Goal: Information Seeking & Learning: Learn about a topic

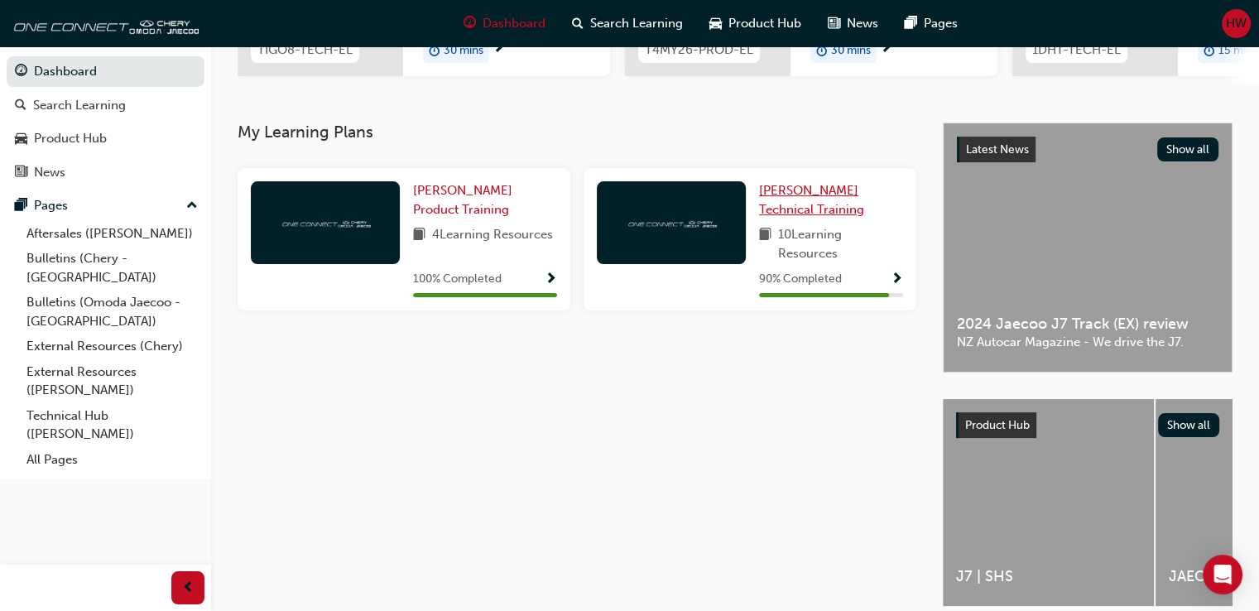
scroll to position [282, 0]
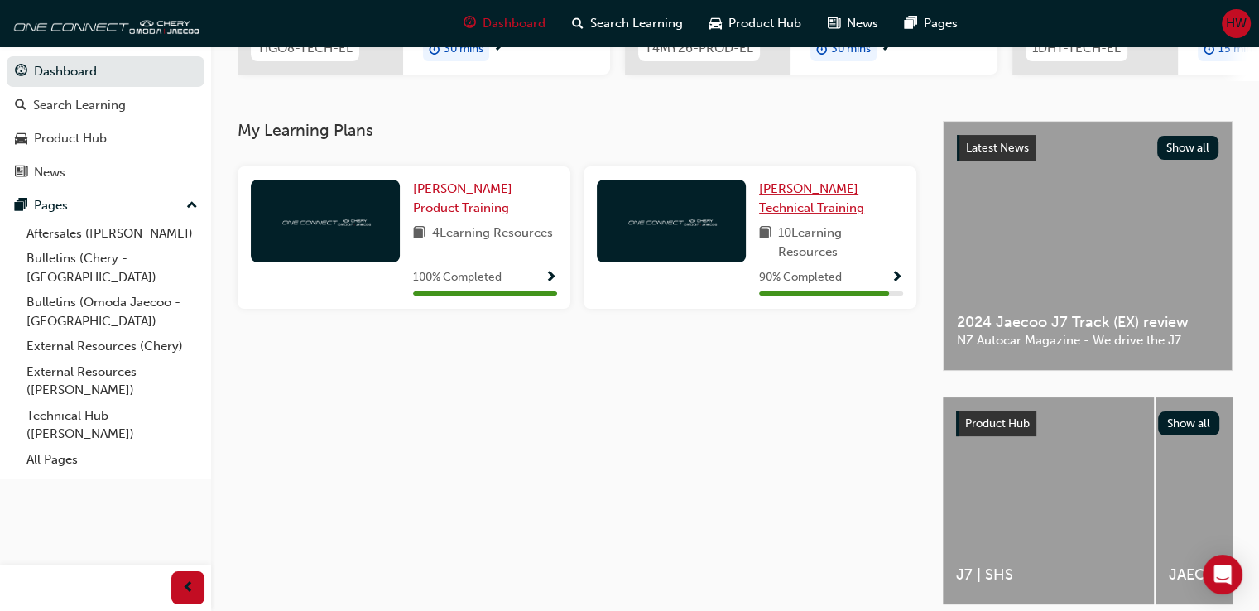
click at [792, 195] on span "[PERSON_NAME] Technical Training" at bounding box center [811, 198] width 105 height 34
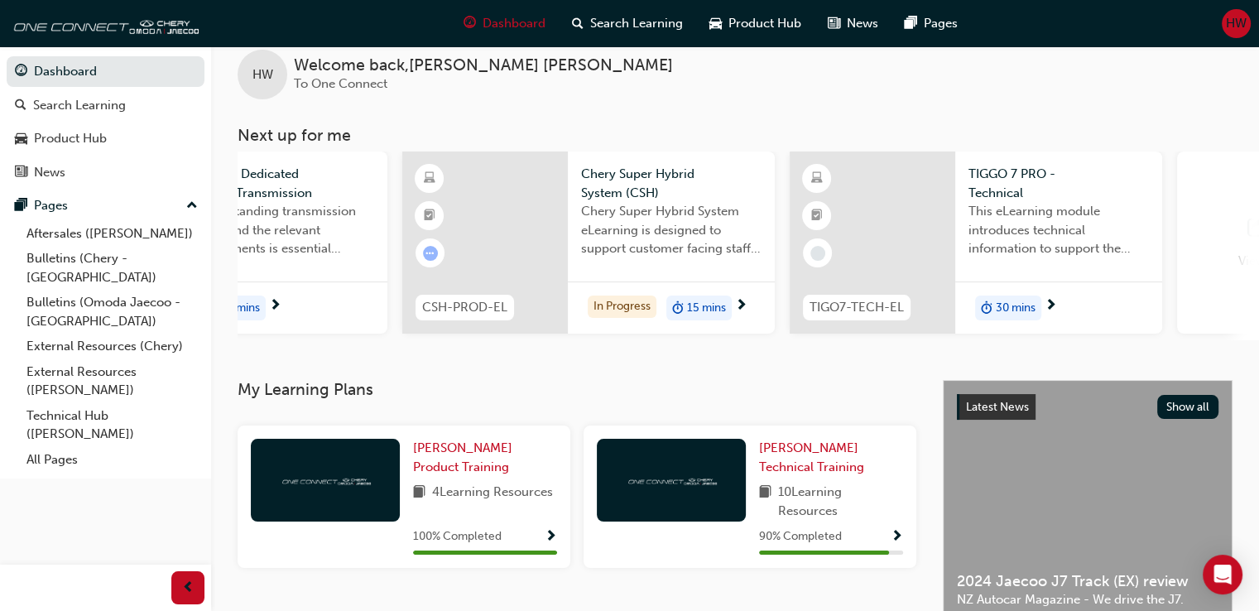
scroll to position [0, 981]
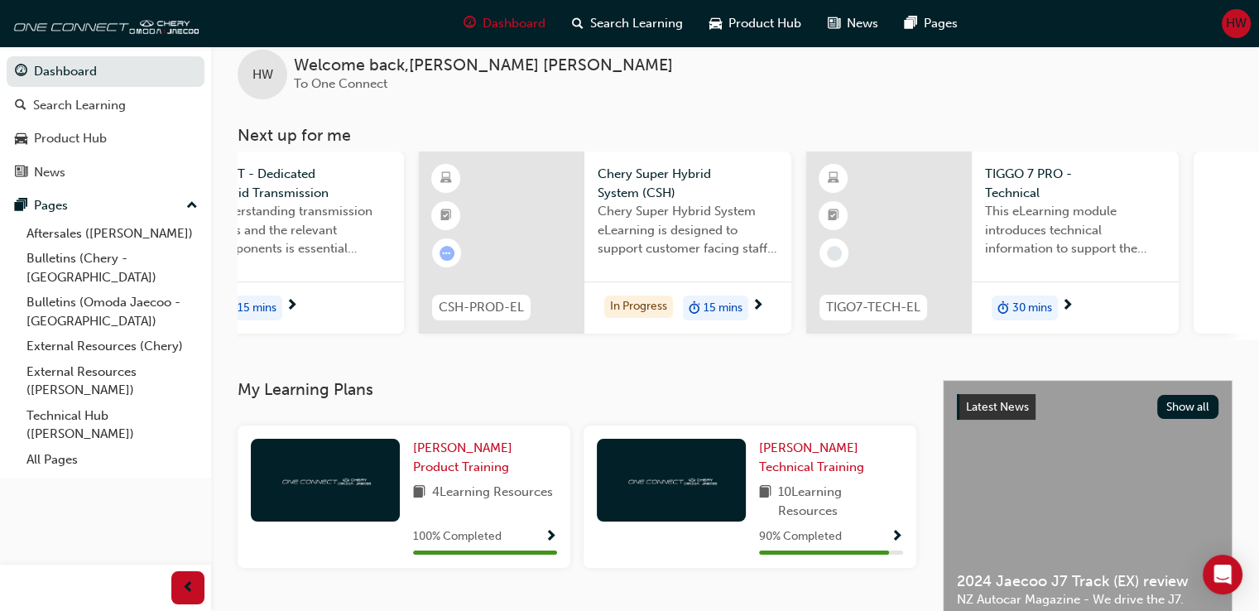
click at [748, 300] on div "15 mins" at bounding box center [715, 307] width 65 height 25
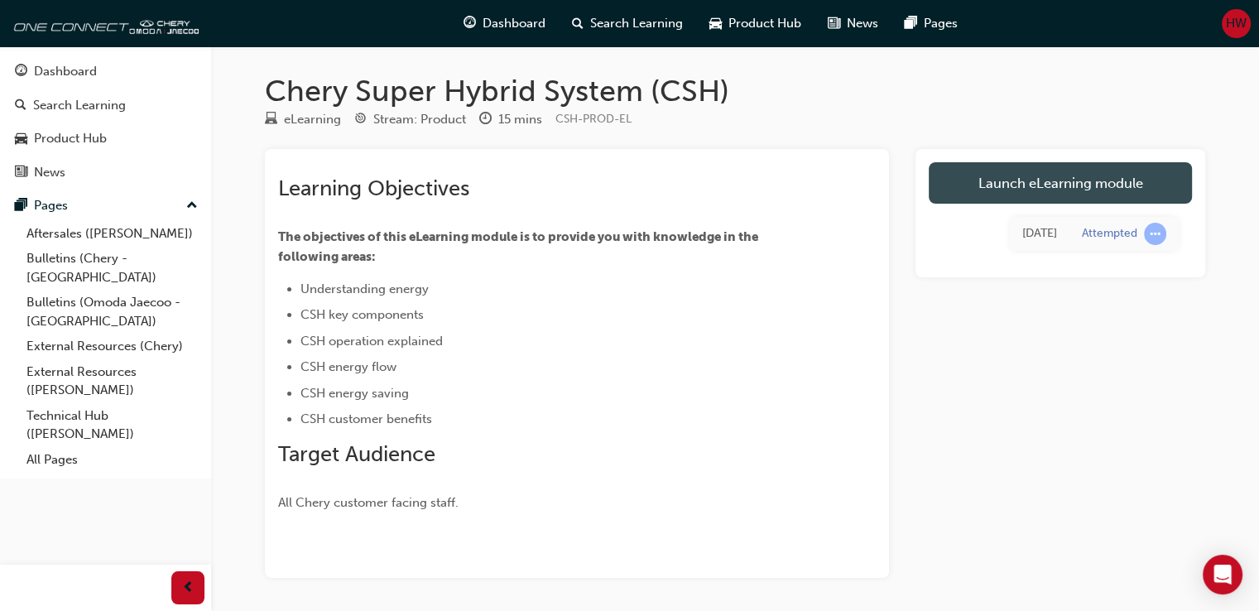
click at [1006, 180] on link "Launch eLearning module" at bounding box center [1060, 182] width 263 height 41
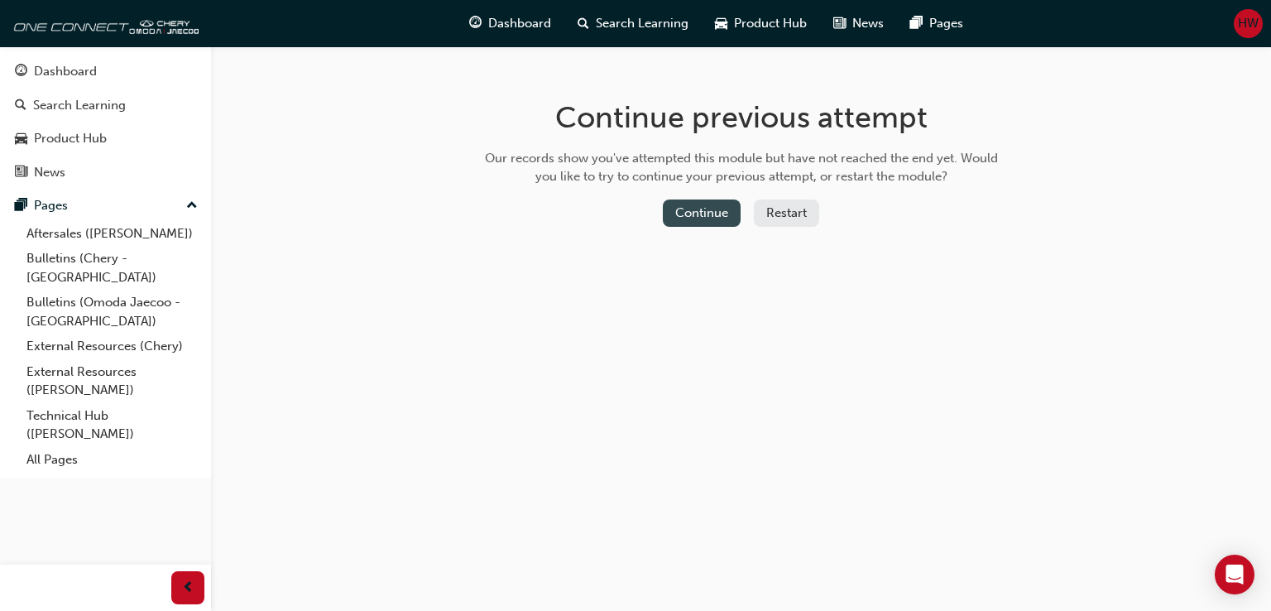
click at [703, 210] on button "Continue" at bounding box center [702, 212] width 78 height 27
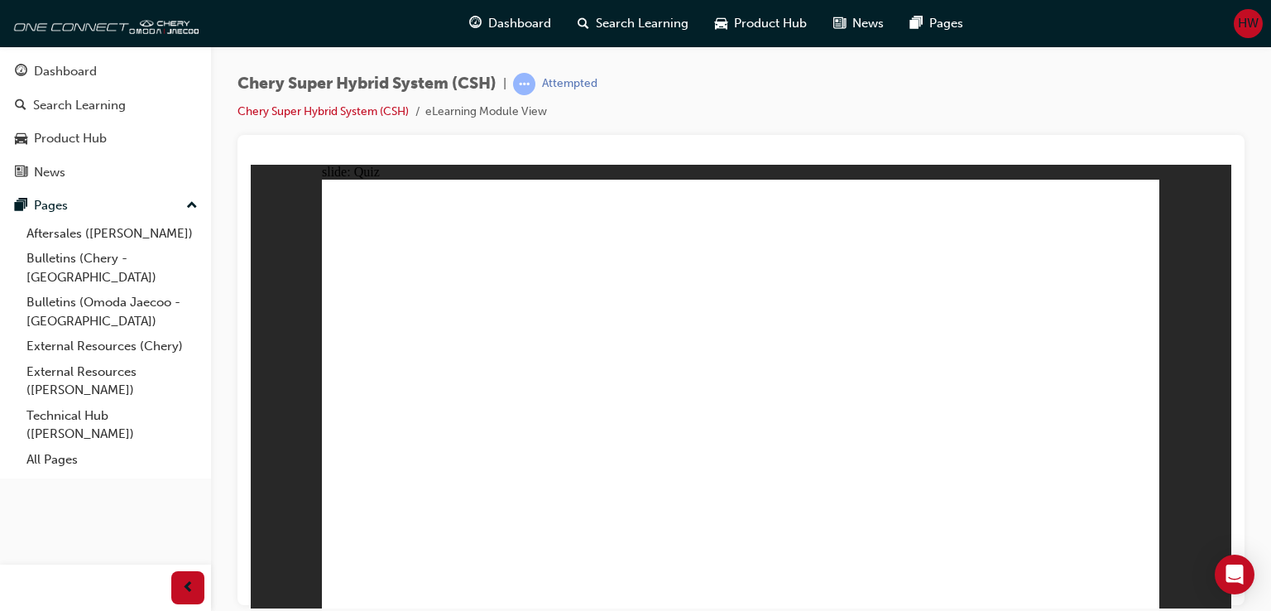
radio input "true"
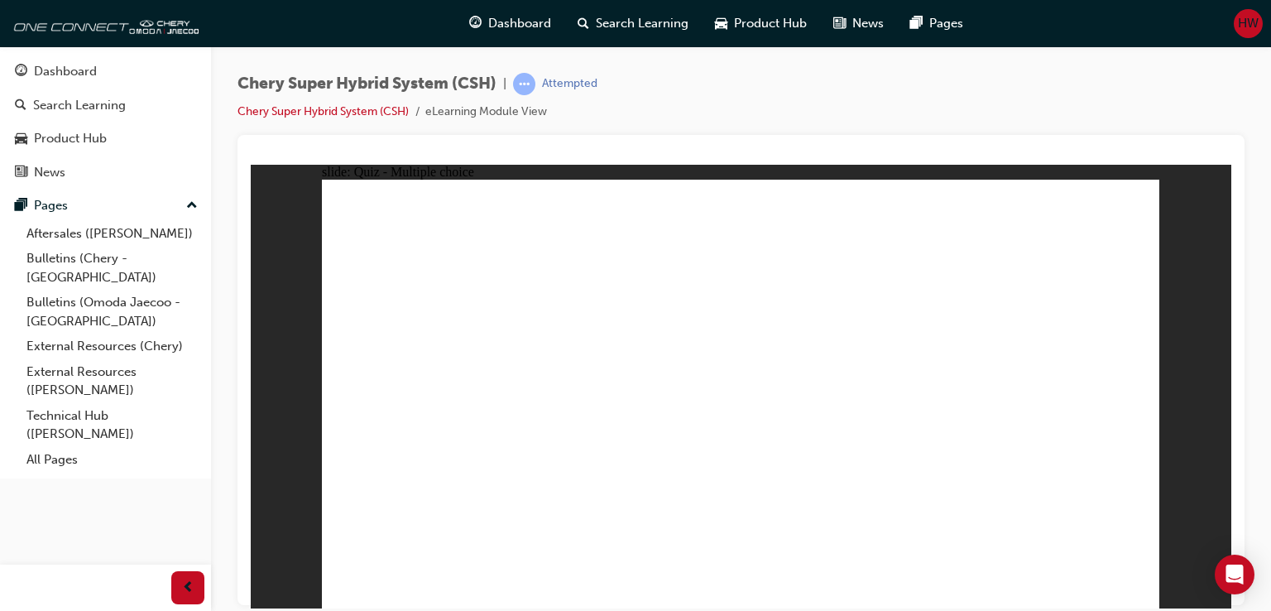
radio input "true"
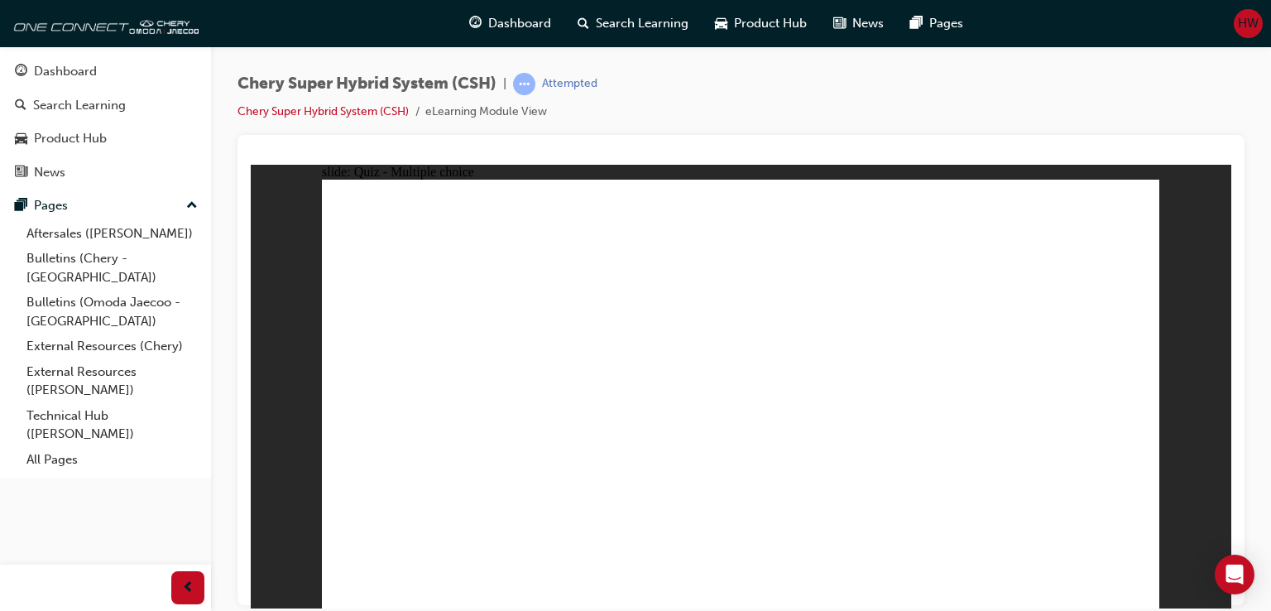
radio input "true"
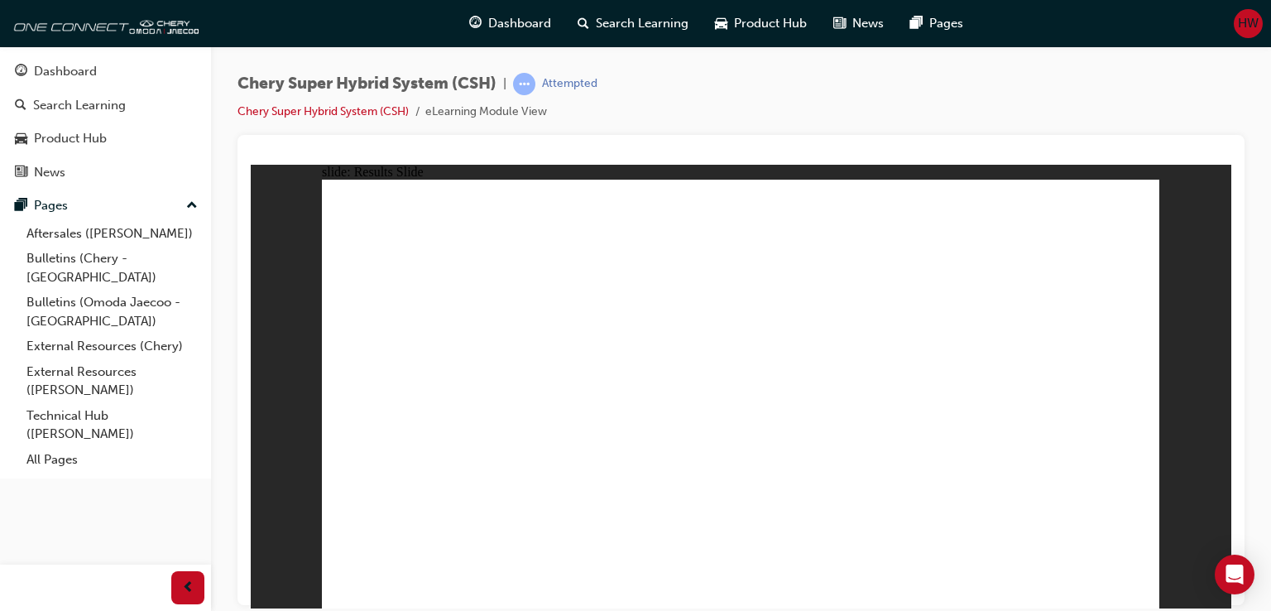
radio input "true"
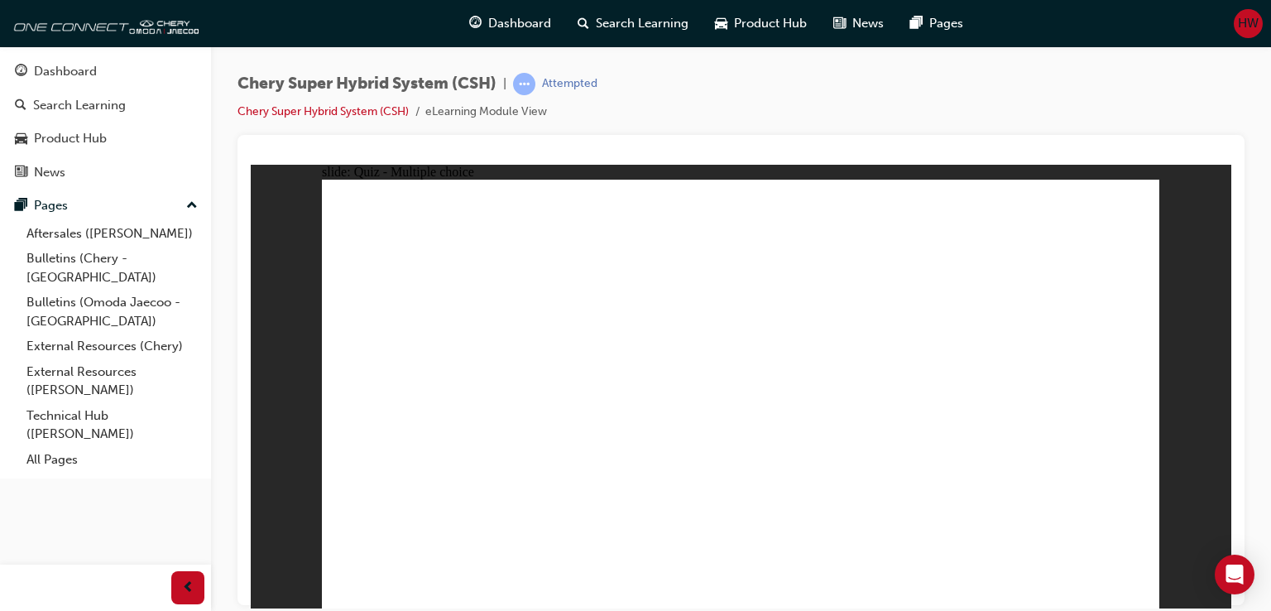
radio input "true"
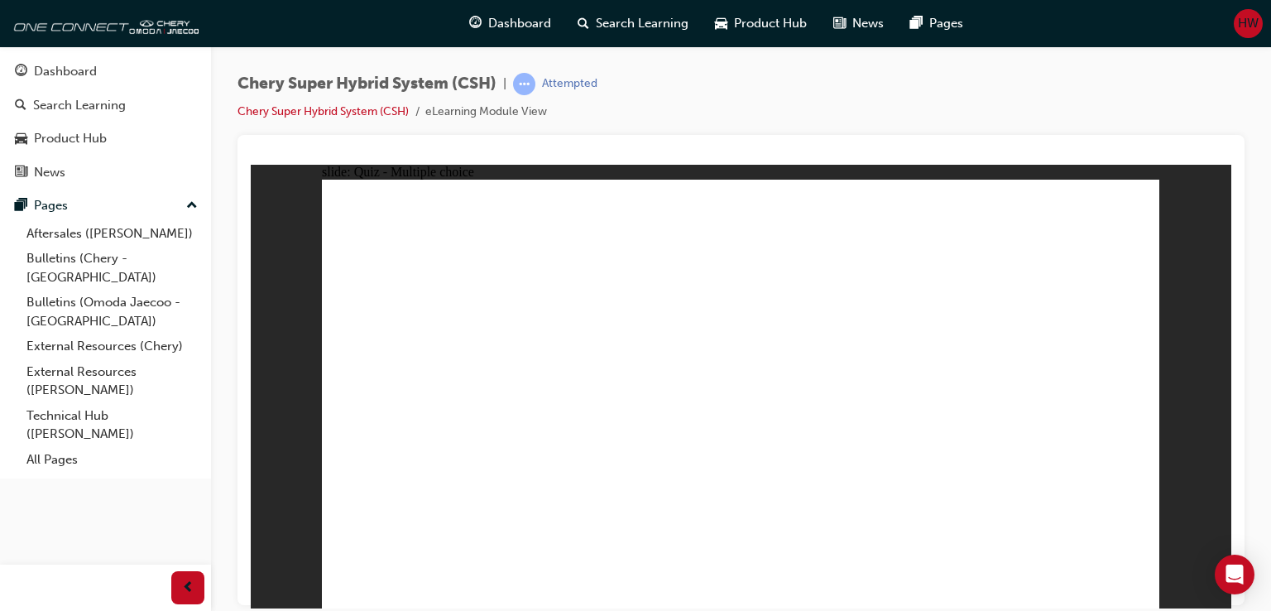
radio input "true"
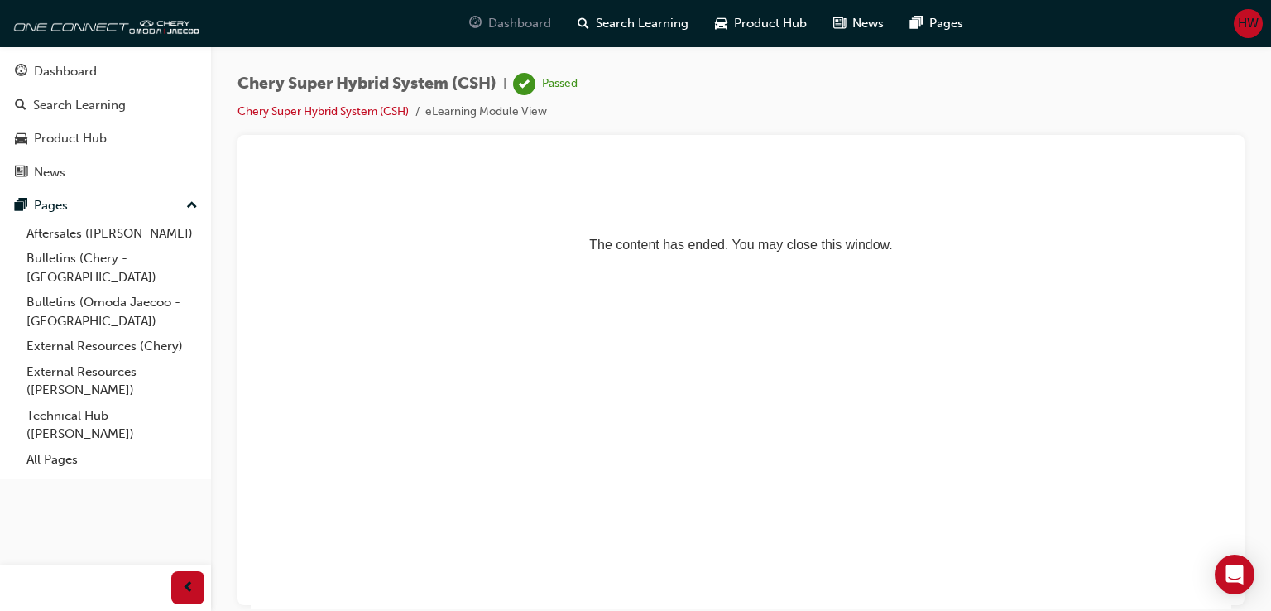
click at [563, 21] on div "Dashboard" at bounding box center [510, 24] width 108 height 34
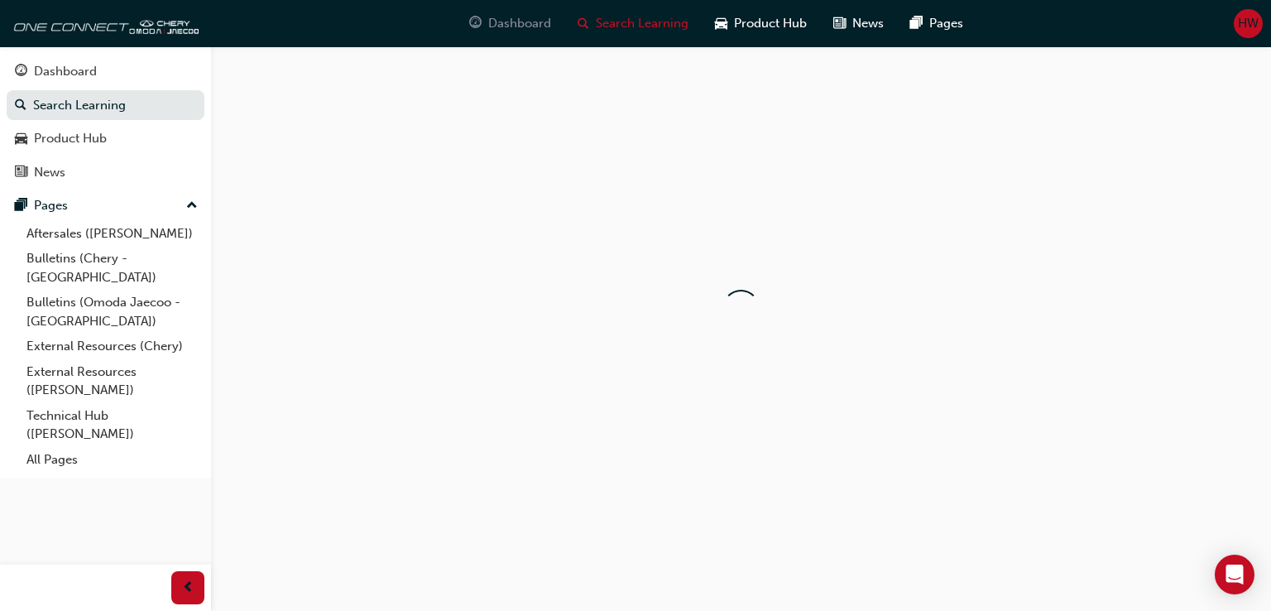
click at [528, 21] on span "Dashboard" at bounding box center [519, 23] width 63 height 19
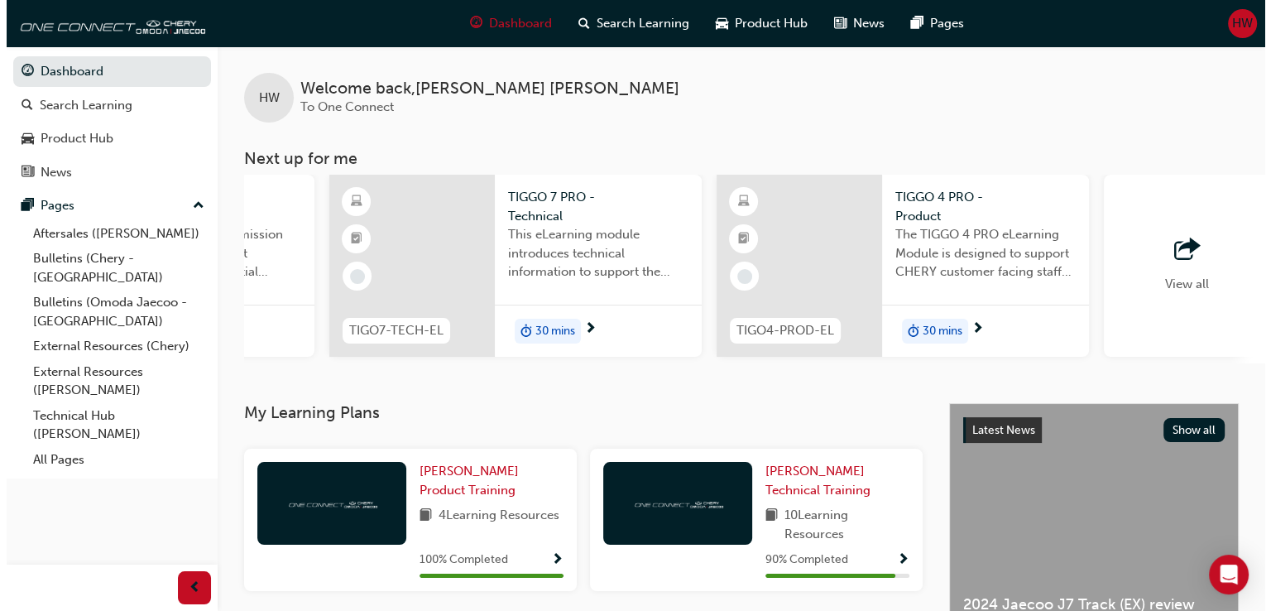
scroll to position [0, 1068]
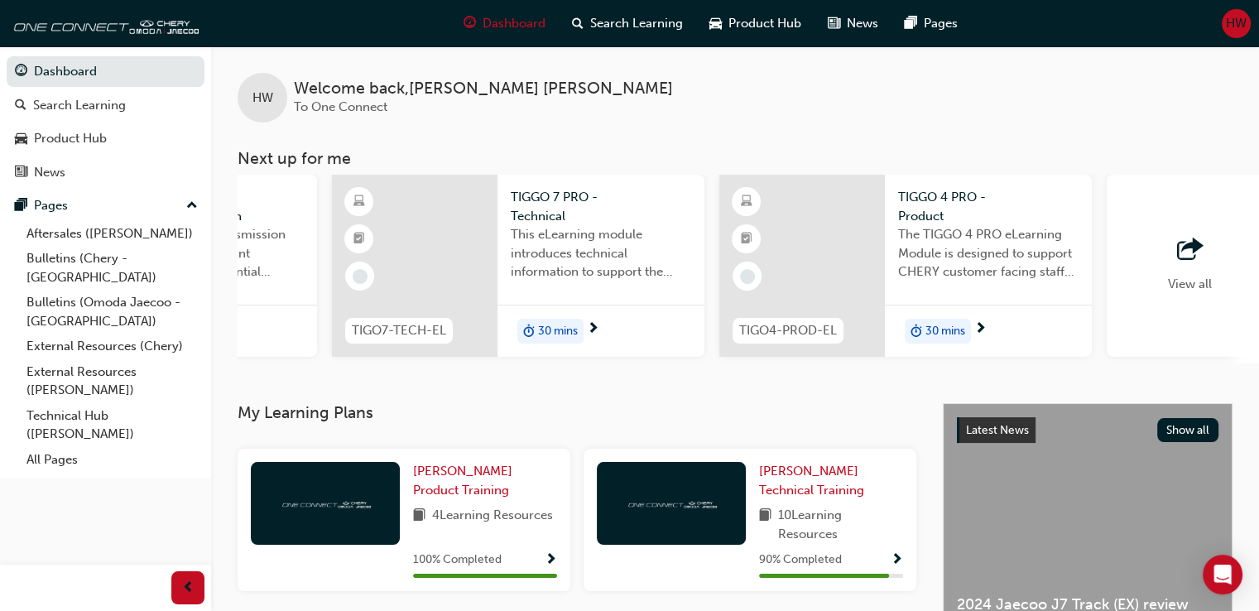
click at [983, 325] on span "next-icon" at bounding box center [980, 329] width 12 height 15
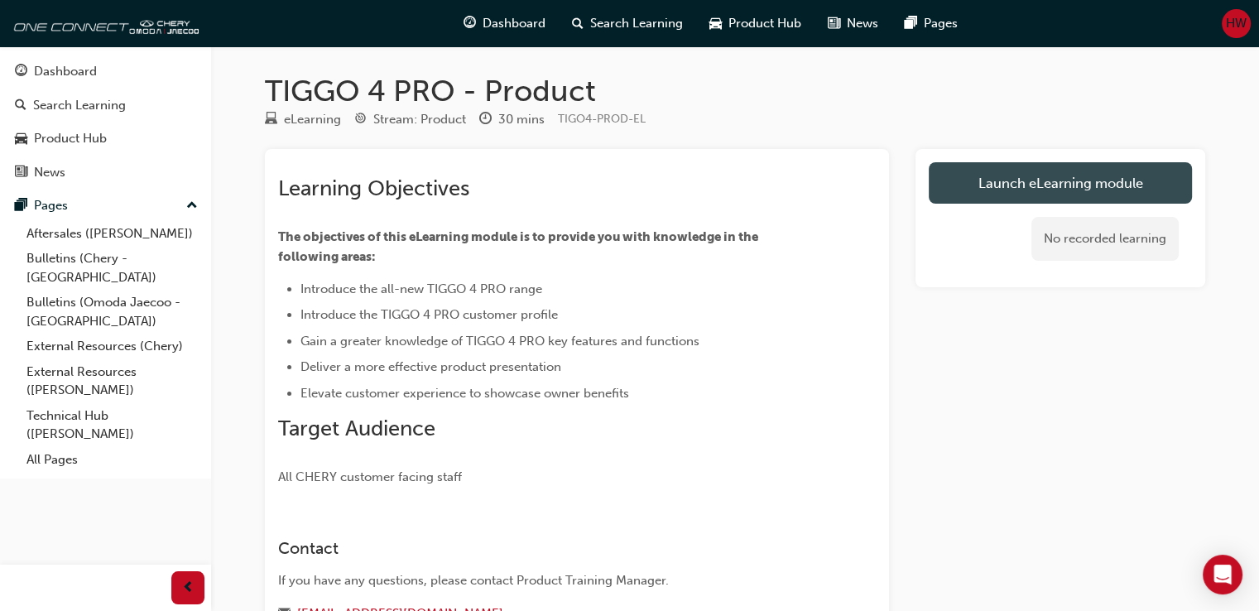
click at [1023, 190] on link "Launch eLearning module" at bounding box center [1060, 182] width 263 height 41
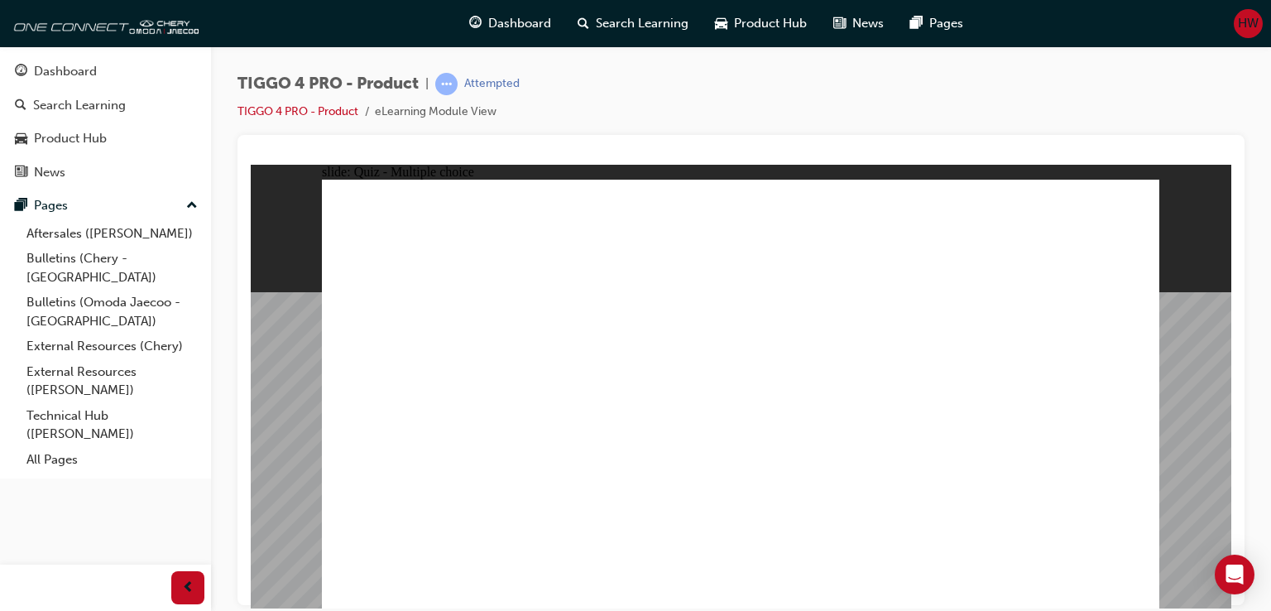
radio input "true"
drag, startPoint x: 584, startPoint y: 307, endPoint x: 576, endPoint y: 478, distance: 171.5
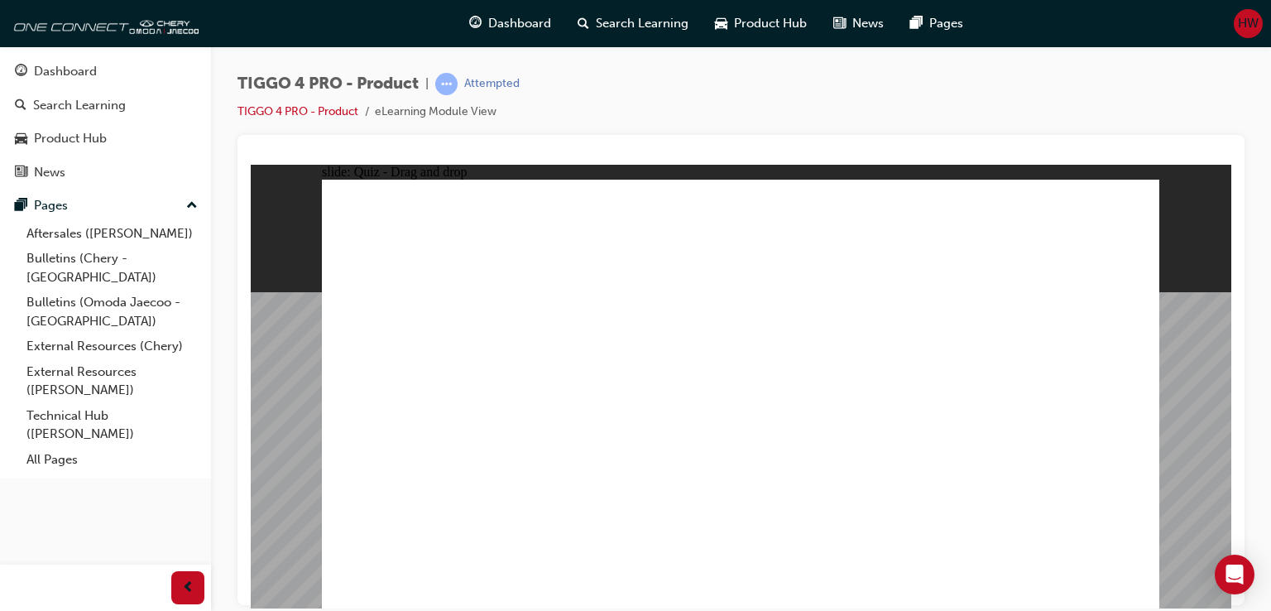
drag, startPoint x: 766, startPoint y: 320, endPoint x: 914, endPoint y: 489, distance: 224.6
drag, startPoint x: 1045, startPoint y: 320, endPoint x: 1042, endPoint y: 481, distance: 160.6
drag, startPoint x: 877, startPoint y: 338, endPoint x: 735, endPoint y: 392, distance: 152.2
drag, startPoint x: 894, startPoint y: 328, endPoint x: 415, endPoint y: 491, distance: 506.2
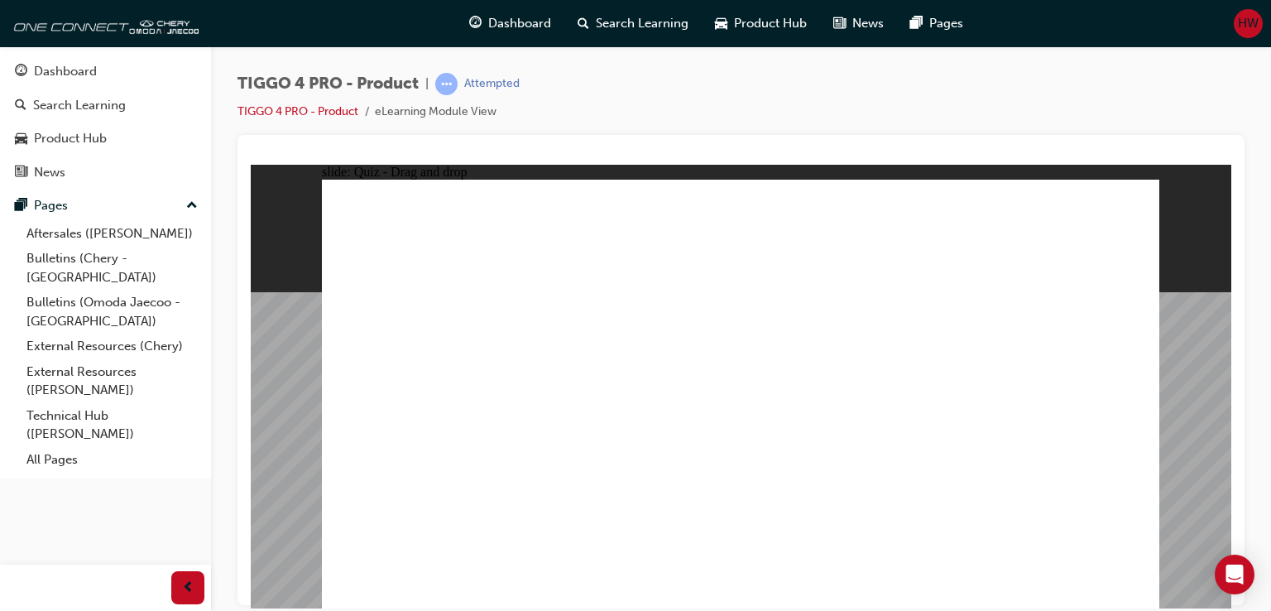
drag, startPoint x: 447, startPoint y: 312, endPoint x: 718, endPoint y: 502, distance: 331.5
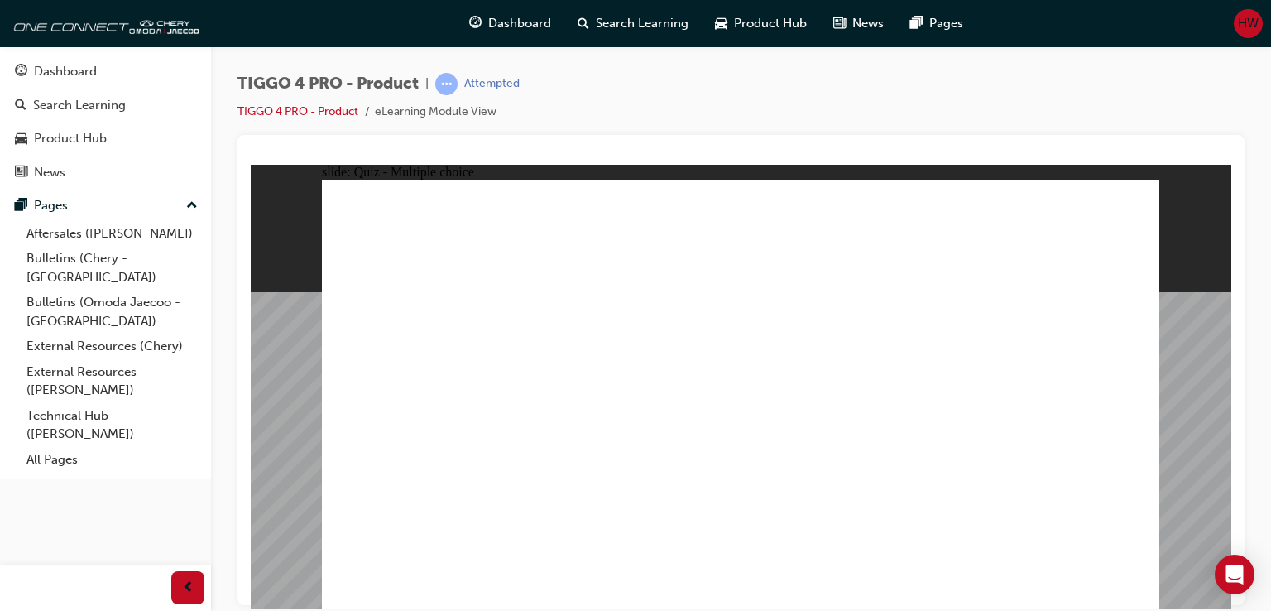
radio input "false"
radio input "true"
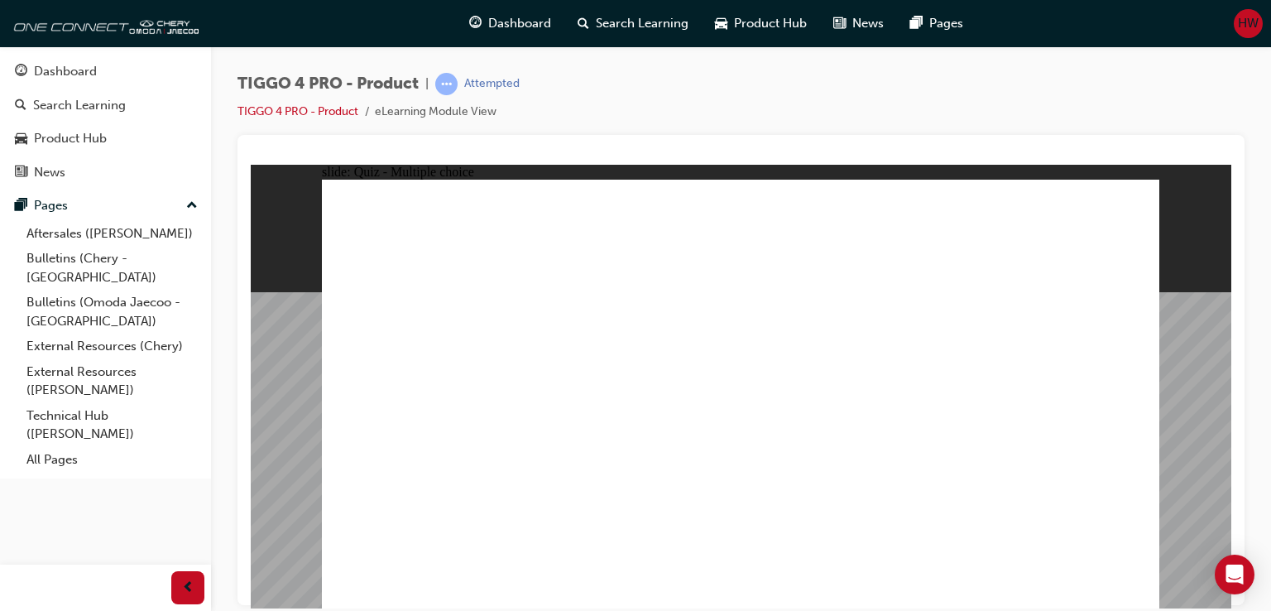
radio input "false"
radio input "true"
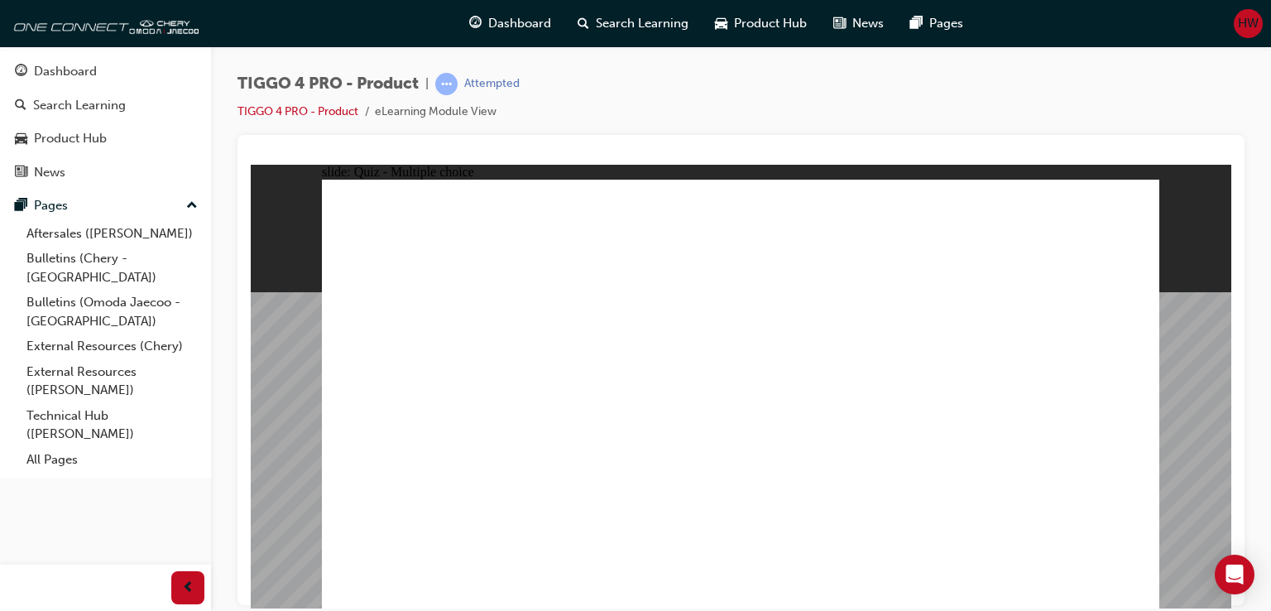
radio input "true"
drag, startPoint x: 622, startPoint y: 435, endPoint x: 1026, endPoint y: 325, distance: 419.4
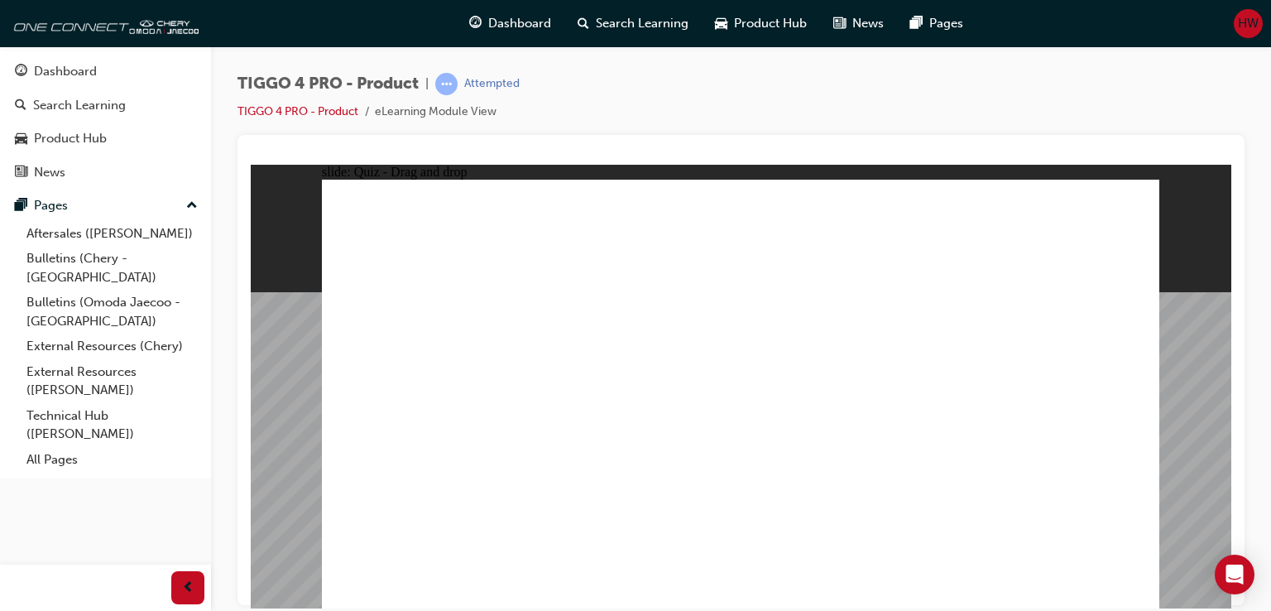
drag, startPoint x: 473, startPoint y: 358, endPoint x: 1020, endPoint y: 349, distance: 547.1
drag, startPoint x: 609, startPoint y: 400, endPoint x: 843, endPoint y: 312, distance: 250.1
drag, startPoint x: 593, startPoint y: 362, endPoint x: 831, endPoint y: 343, distance: 239.1
drag, startPoint x: 470, startPoint y: 414, endPoint x: 844, endPoint y: 382, distance: 375.4
drag, startPoint x: 448, startPoint y: 444, endPoint x: 861, endPoint y: 369, distance: 419.8
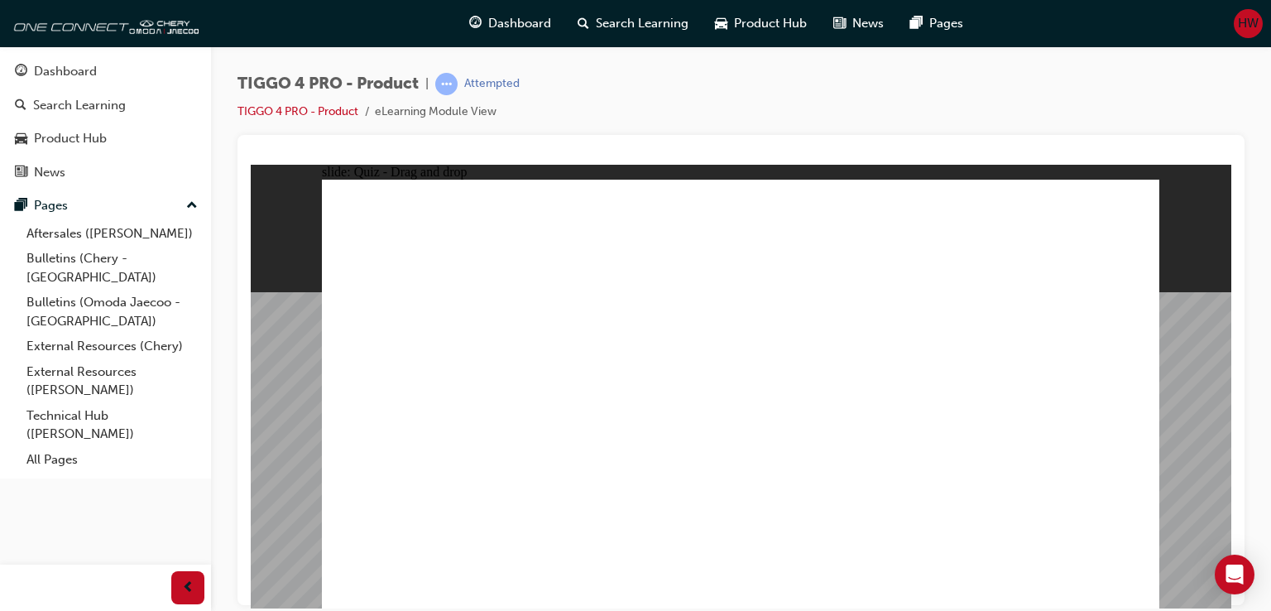
drag, startPoint x: 423, startPoint y: 488, endPoint x: 1034, endPoint y: 388, distance: 618.9
radio input "true"
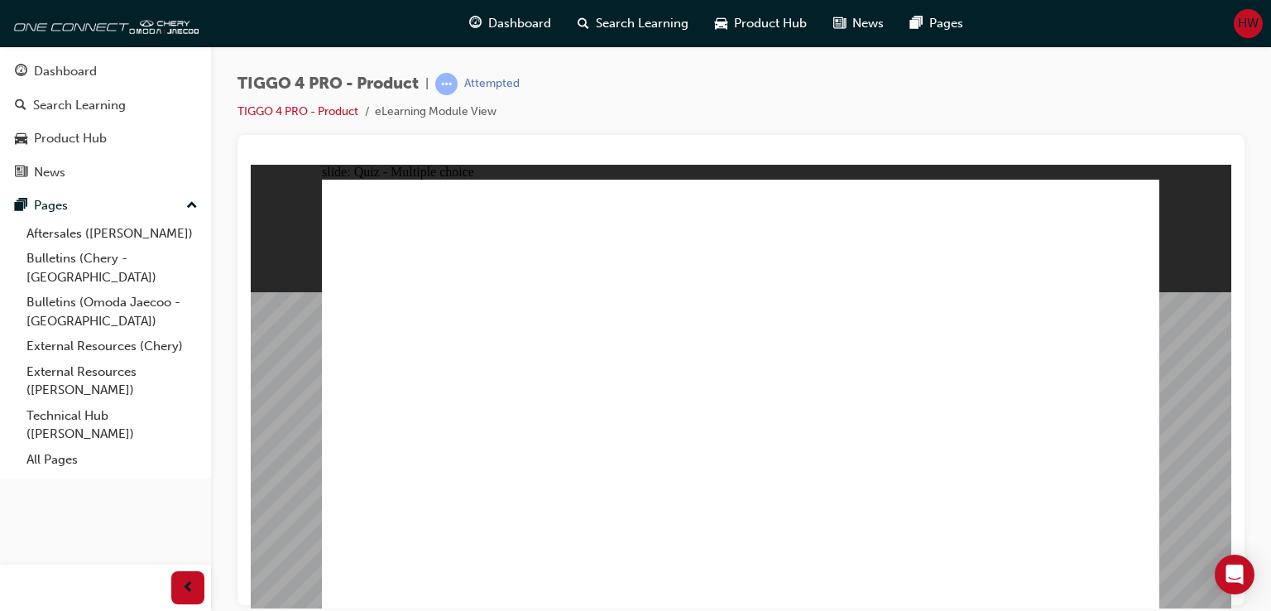
radio input "true"
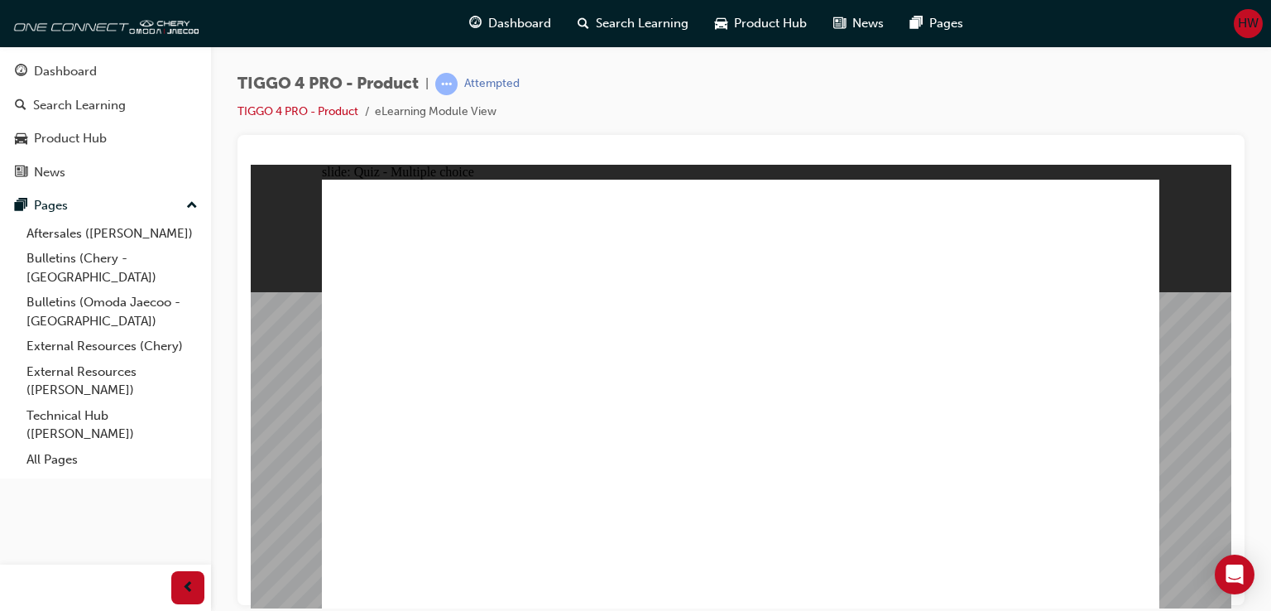
radio input "true"
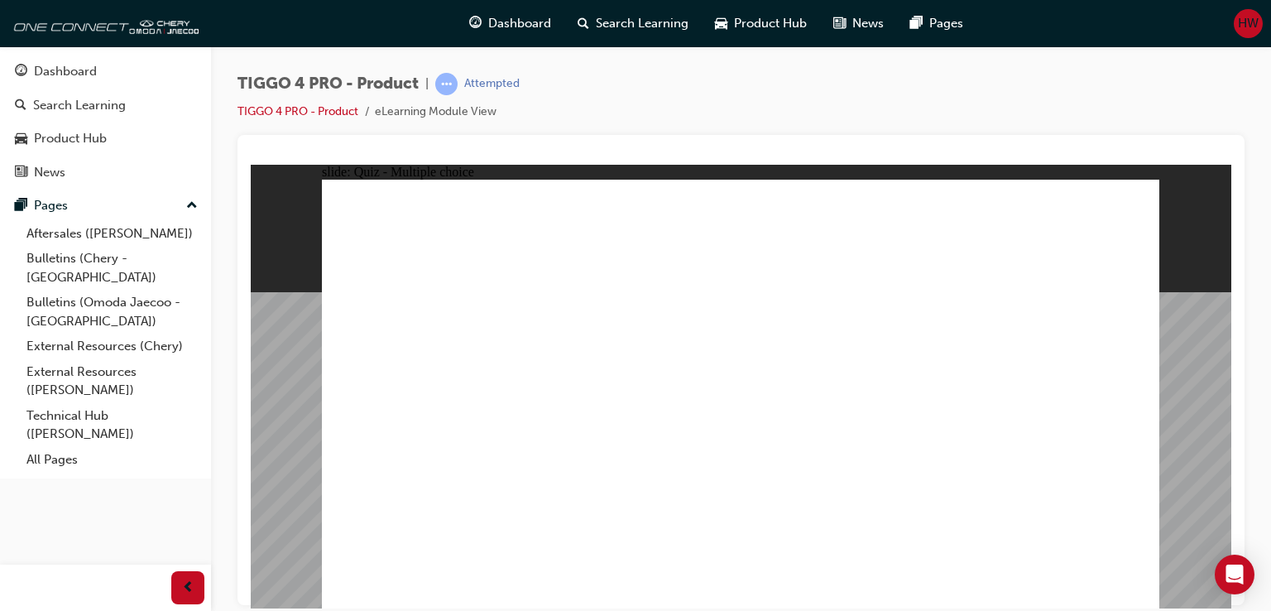
radio input "true"
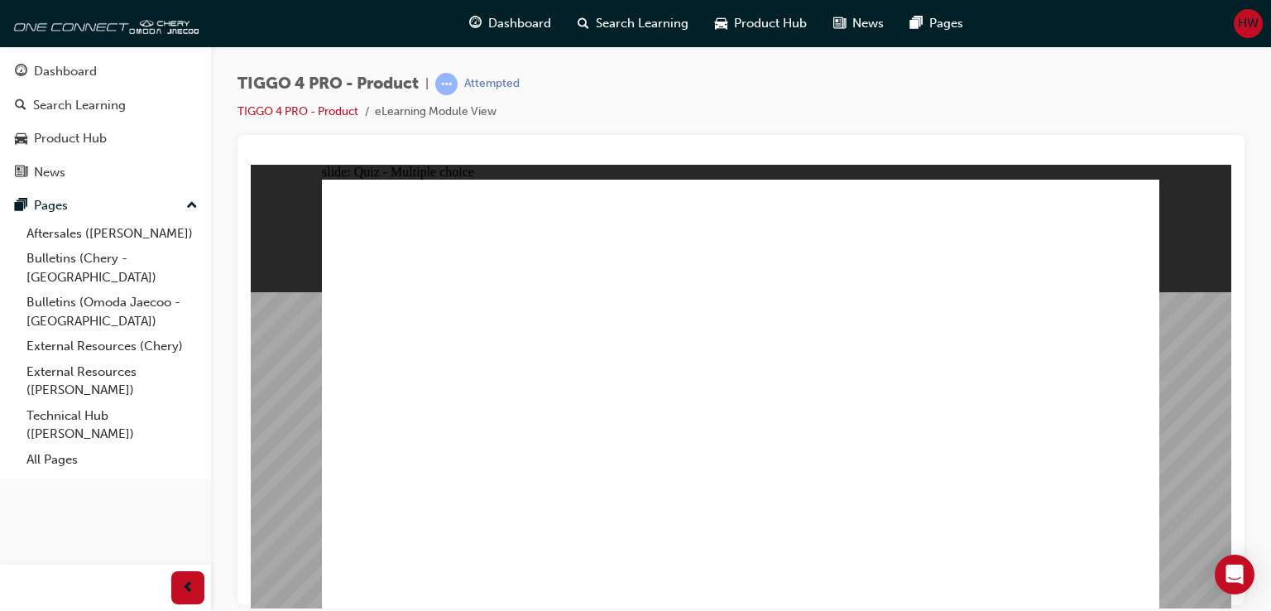
radio input "true"
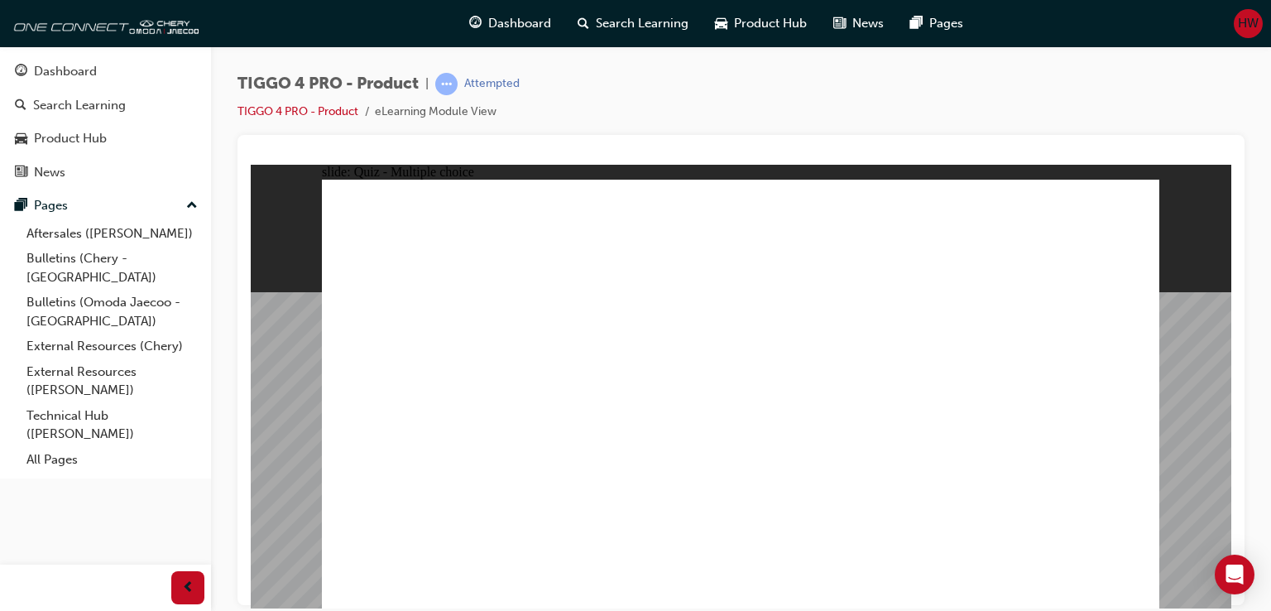
radio input "true"
drag, startPoint x: 574, startPoint y: 334, endPoint x: 575, endPoint y: 490, distance: 156.4
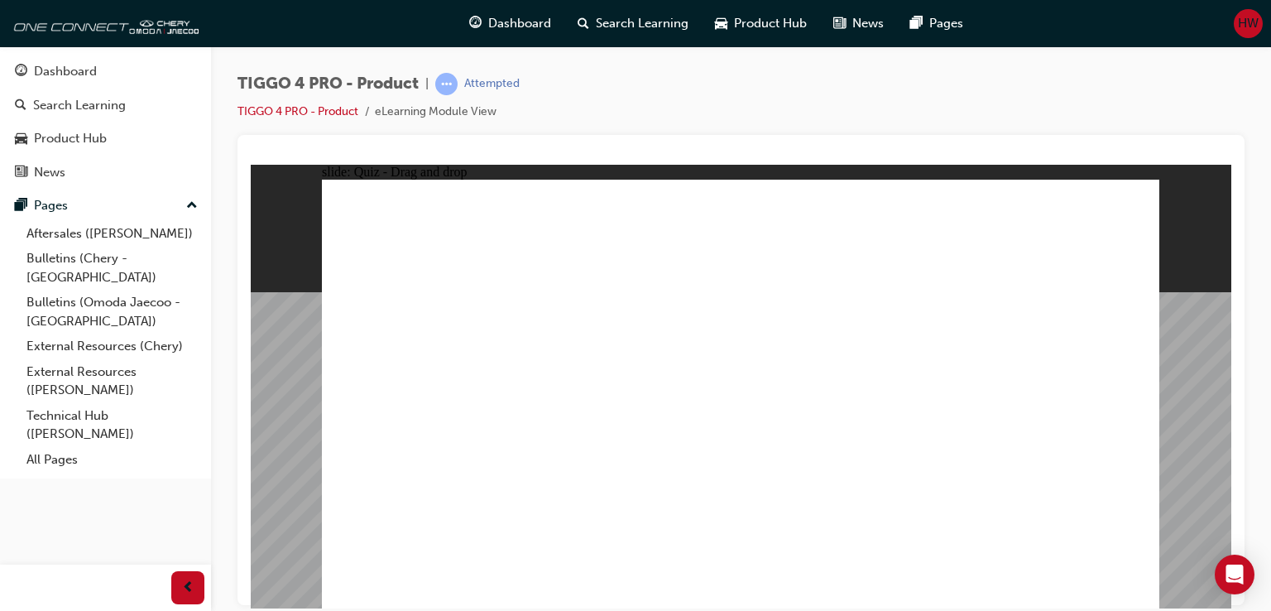
drag, startPoint x: 739, startPoint y: 321, endPoint x: 852, endPoint y: 489, distance: 202.2
drag, startPoint x: 897, startPoint y: 311, endPoint x: 444, endPoint y: 479, distance: 483.6
drag, startPoint x: 419, startPoint y: 310, endPoint x: 715, endPoint y: 469, distance: 336.6
drag, startPoint x: 1073, startPoint y: 324, endPoint x: 1060, endPoint y: 484, distance: 160.3
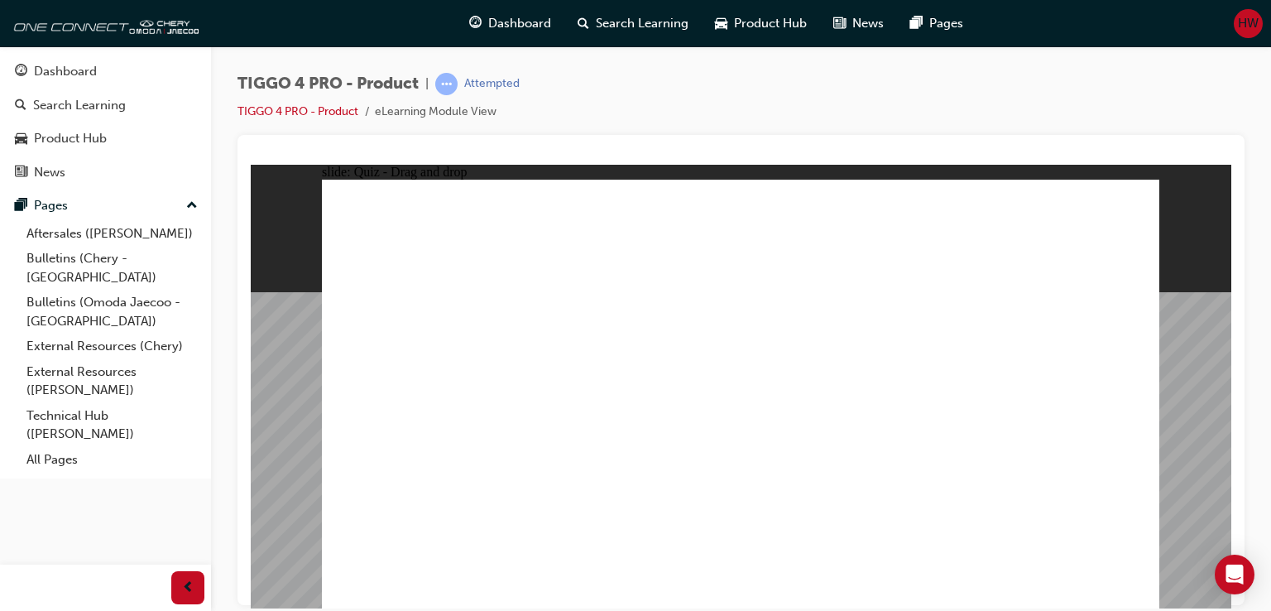
radio input "true"
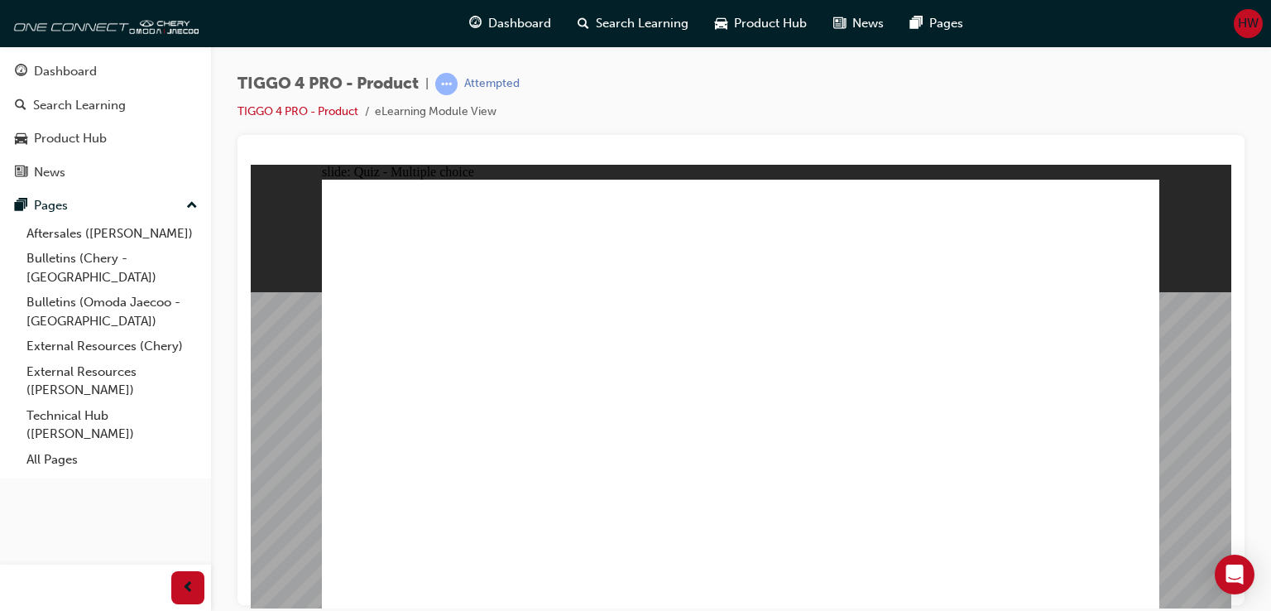
radio input "true"
drag, startPoint x: 438, startPoint y: 386, endPoint x: 1049, endPoint y: 360, distance: 612.1
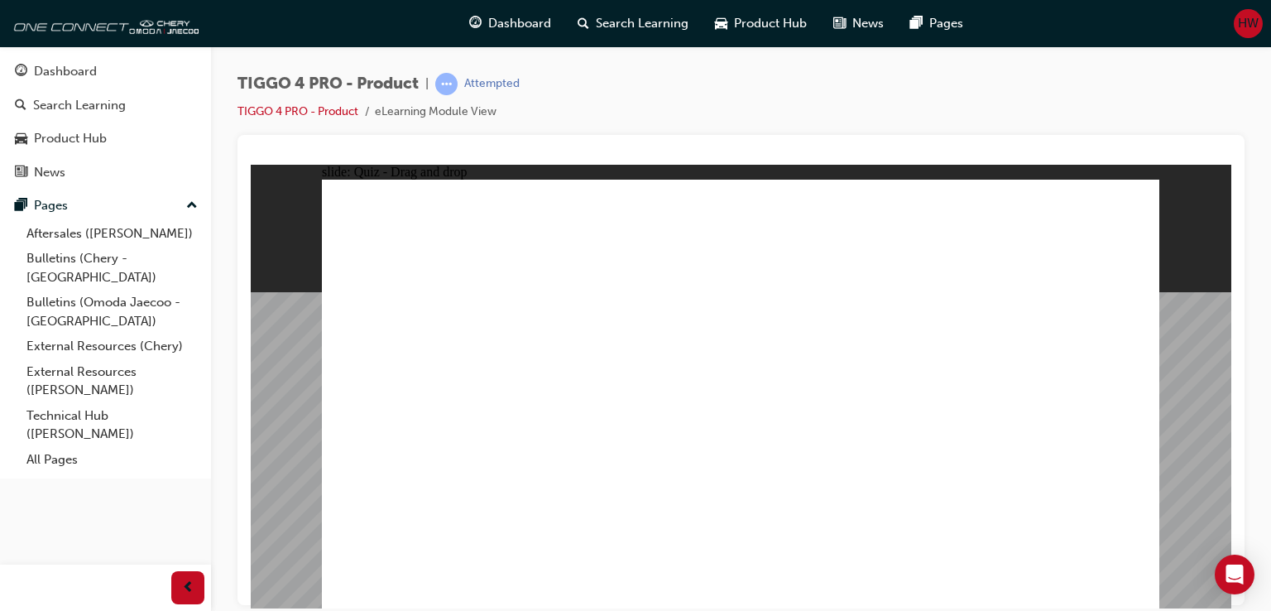
drag, startPoint x: 611, startPoint y: 440, endPoint x: 975, endPoint y: 363, distance: 372.2
drag, startPoint x: 420, startPoint y: 354, endPoint x: 1020, endPoint y: 402, distance: 601.1
drag, startPoint x: 641, startPoint y: 400, endPoint x: 1044, endPoint y: 443, distance: 406.2
drag, startPoint x: 650, startPoint y: 358, endPoint x: 844, endPoint y: 294, distance: 204.1
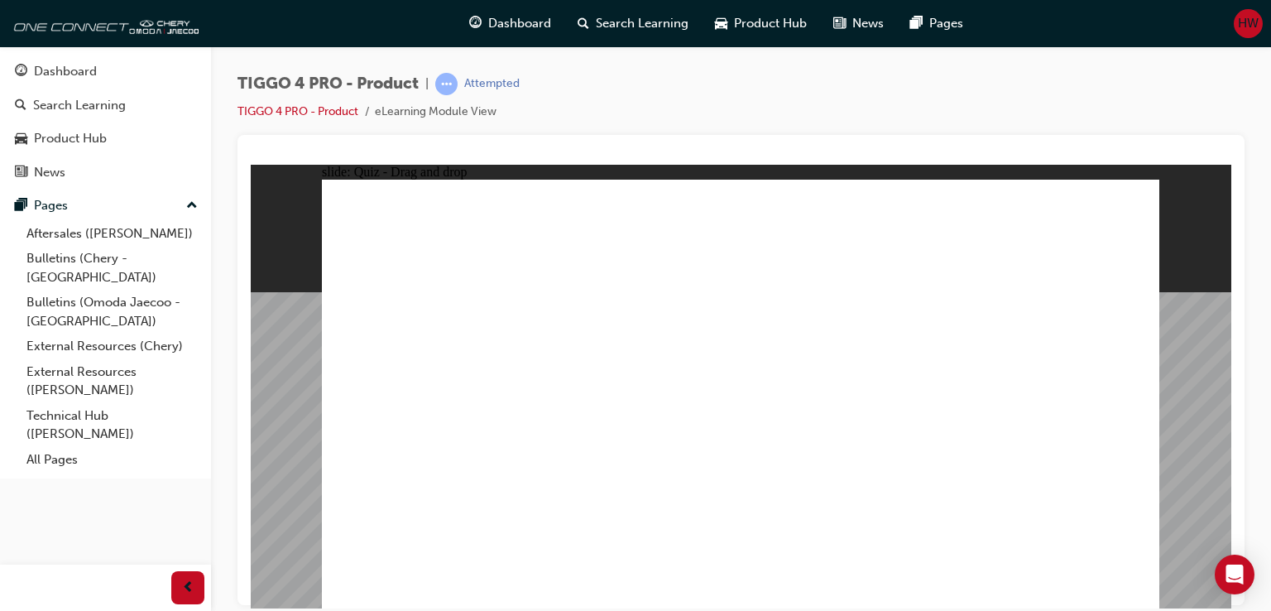
drag, startPoint x: 444, startPoint y: 450, endPoint x: 814, endPoint y: 350, distance: 383.2
drag, startPoint x: 458, startPoint y: 486, endPoint x: 823, endPoint y: 392, distance: 376.0
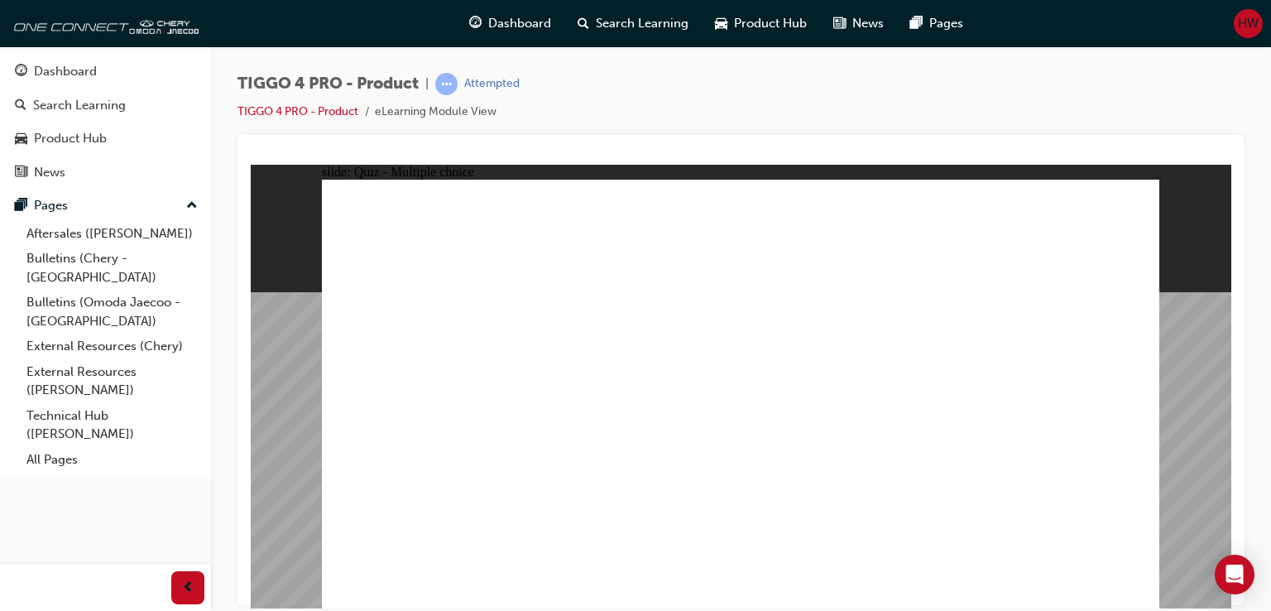
radio input "true"
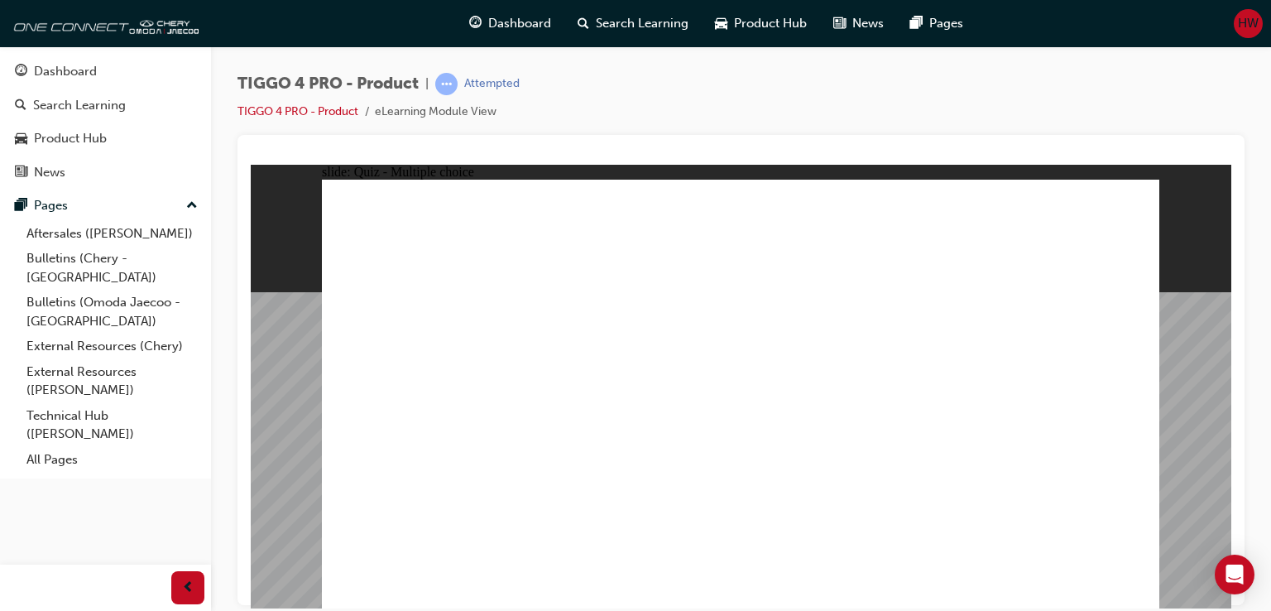
radio input "true"
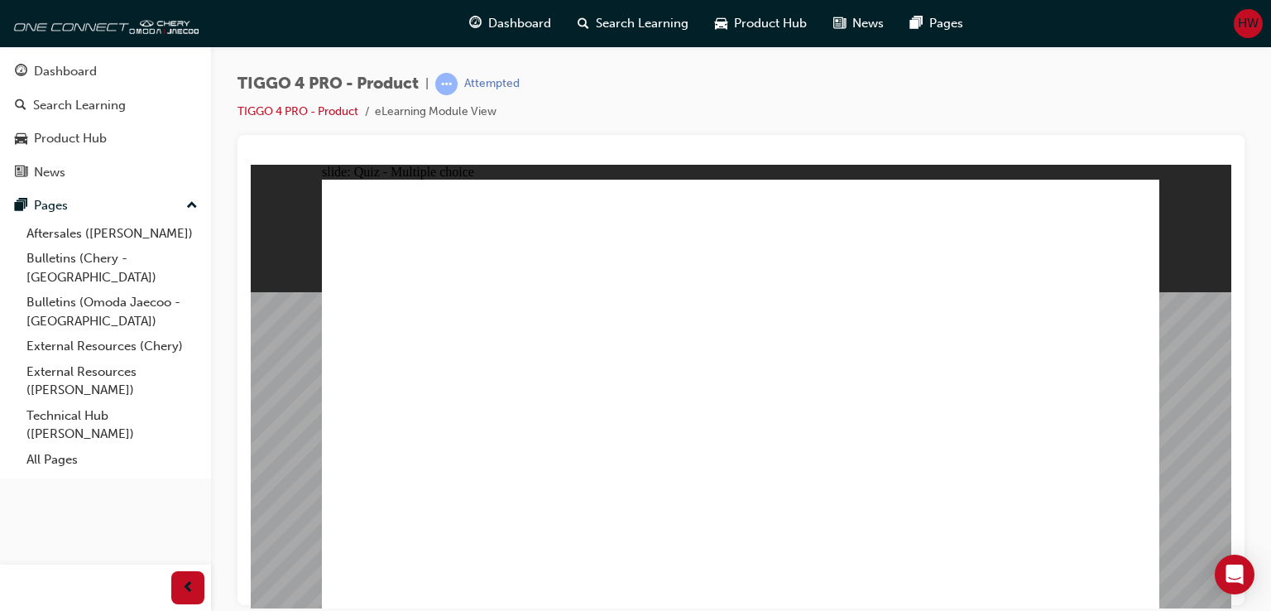
radio input "true"
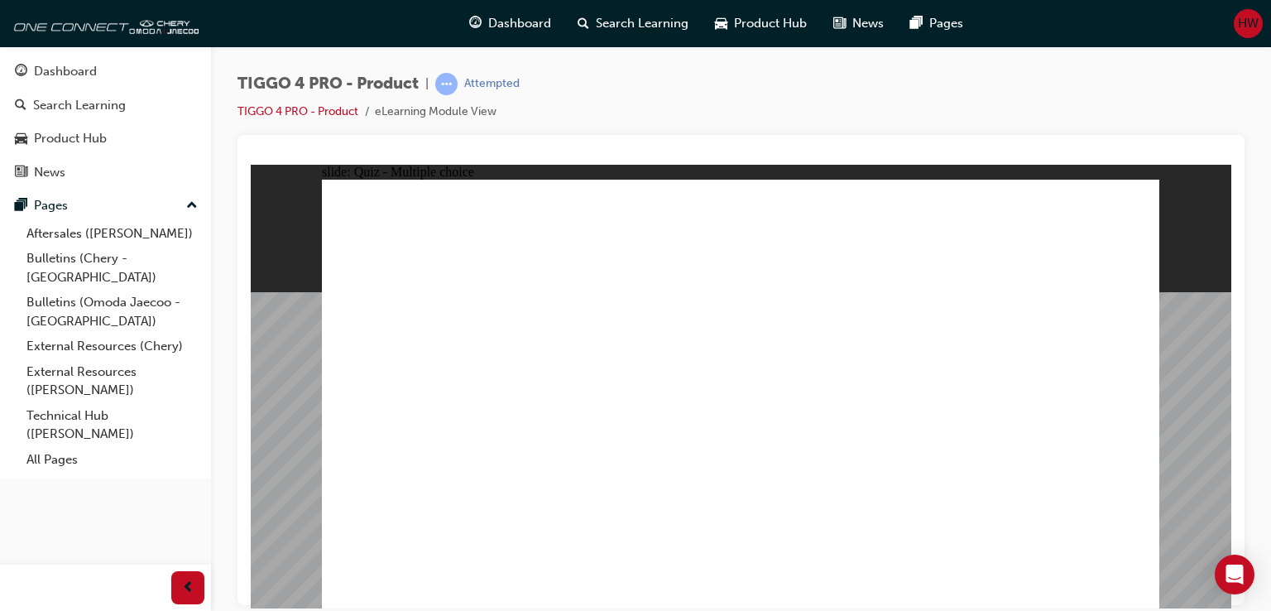
radio input "true"
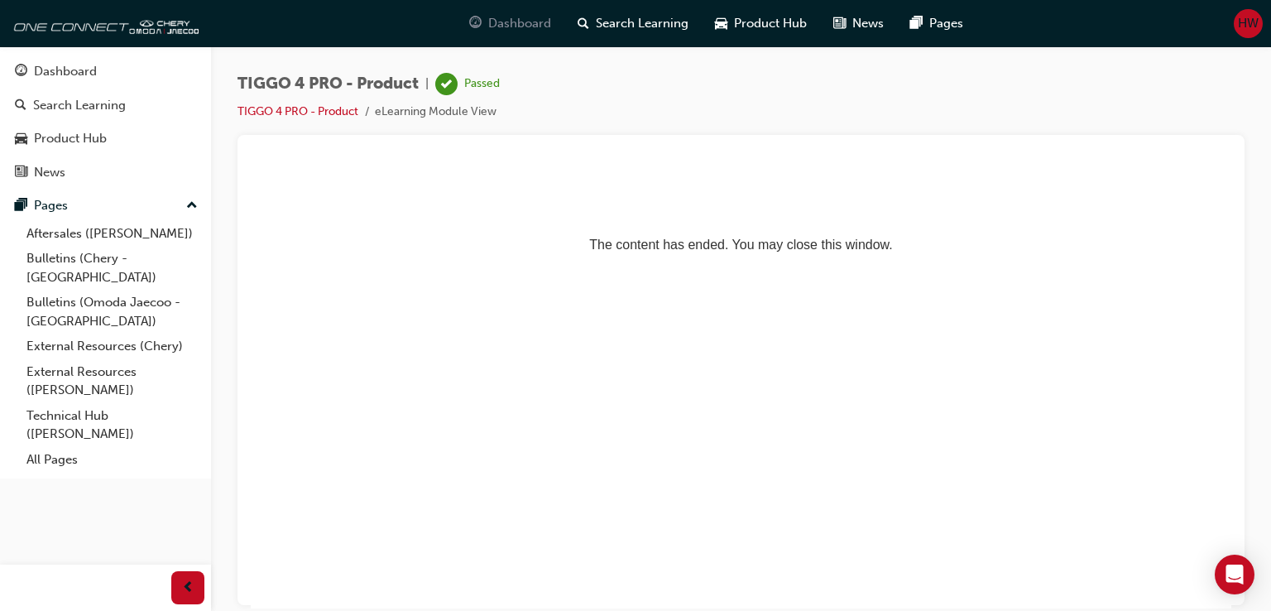
click at [497, 17] on span "Dashboard" at bounding box center [519, 23] width 63 height 19
